Goal: Navigation & Orientation: Find specific page/section

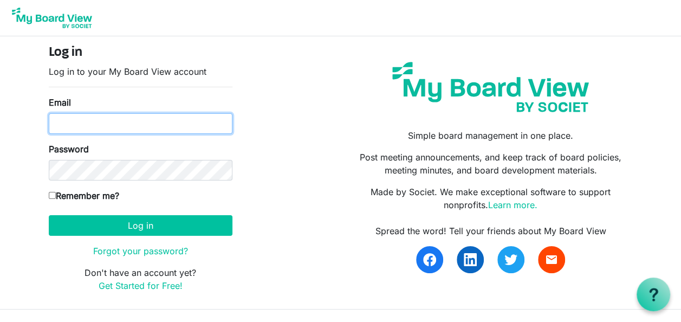
type input "lbaumparr@yahoo.com"
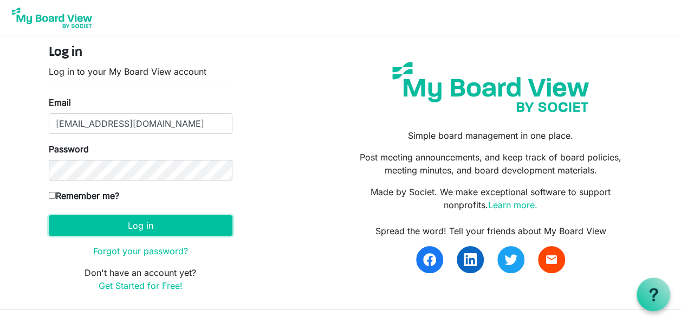
click at [138, 223] on button "Log in" at bounding box center [141, 225] width 184 height 21
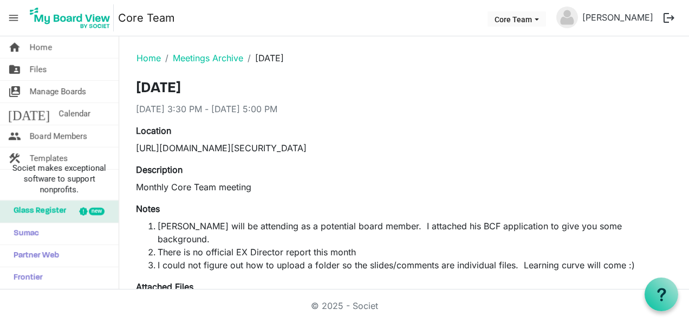
click at [40, 46] on span "Home" at bounding box center [41, 47] width 22 height 22
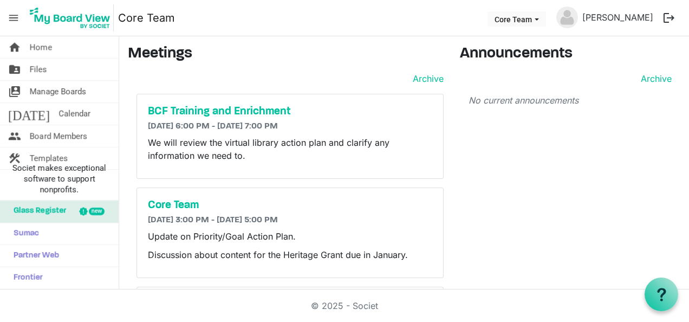
click at [214, 109] on h5 "BCF Training and Enrichment" at bounding box center [290, 111] width 284 height 13
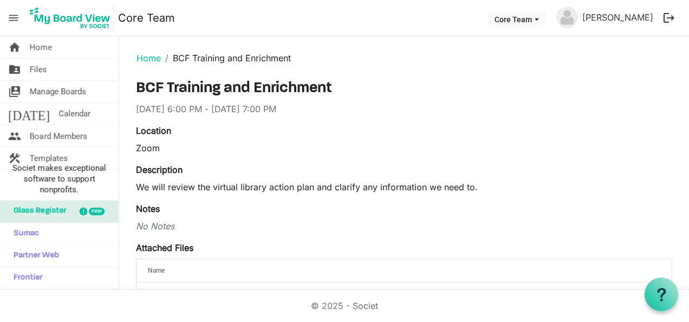
click at [55, 67] on link "folder_shared Files" at bounding box center [59, 70] width 119 height 22
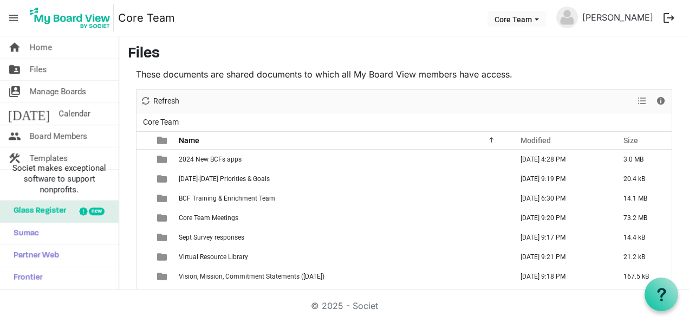
click at [64, 89] on span "Manage Boards" at bounding box center [58, 92] width 56 height 22
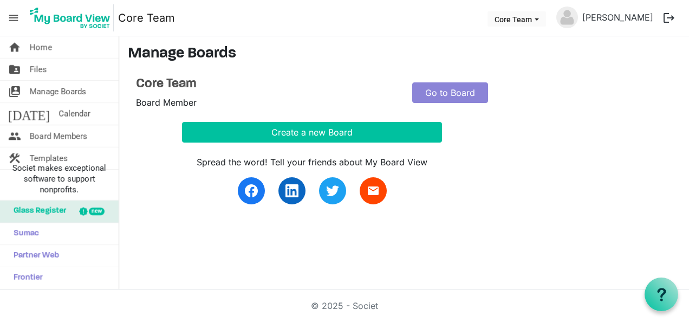
click at [59, 109] on span "Calendar" at bounding box center [75, 114] width 32 height 22
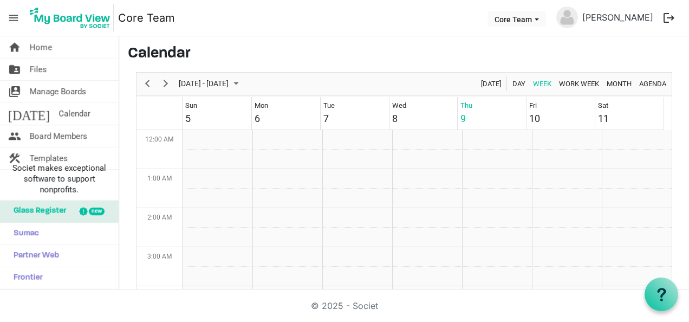
scroll to position [351, 0]
click at [63, 42] on link "home Home" at bounding box center [59, 47] width 119 height 22
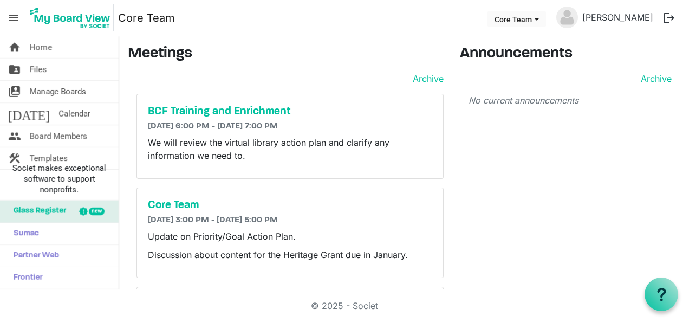
click at [198, 107] on h5 "BCF Training and Enrichment" at bounding box center [290, 111] width 284 height 13
